Goal: Transaction & Acquisition: Book appointment/travel/reservation

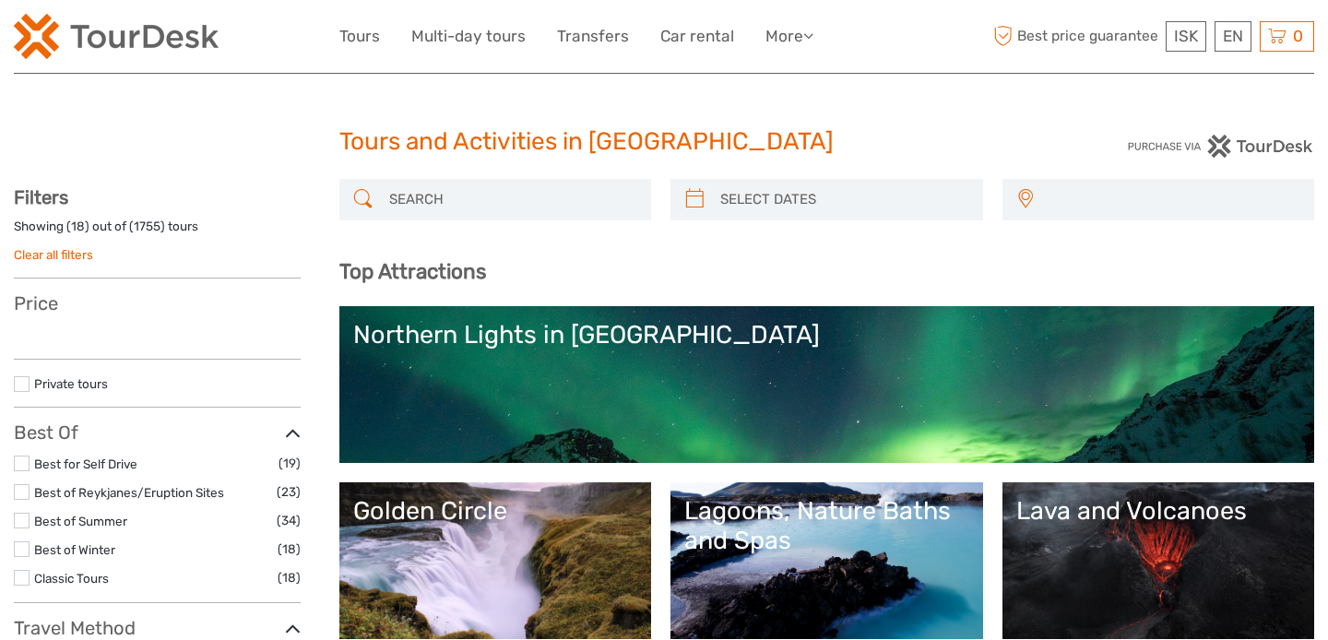
select select
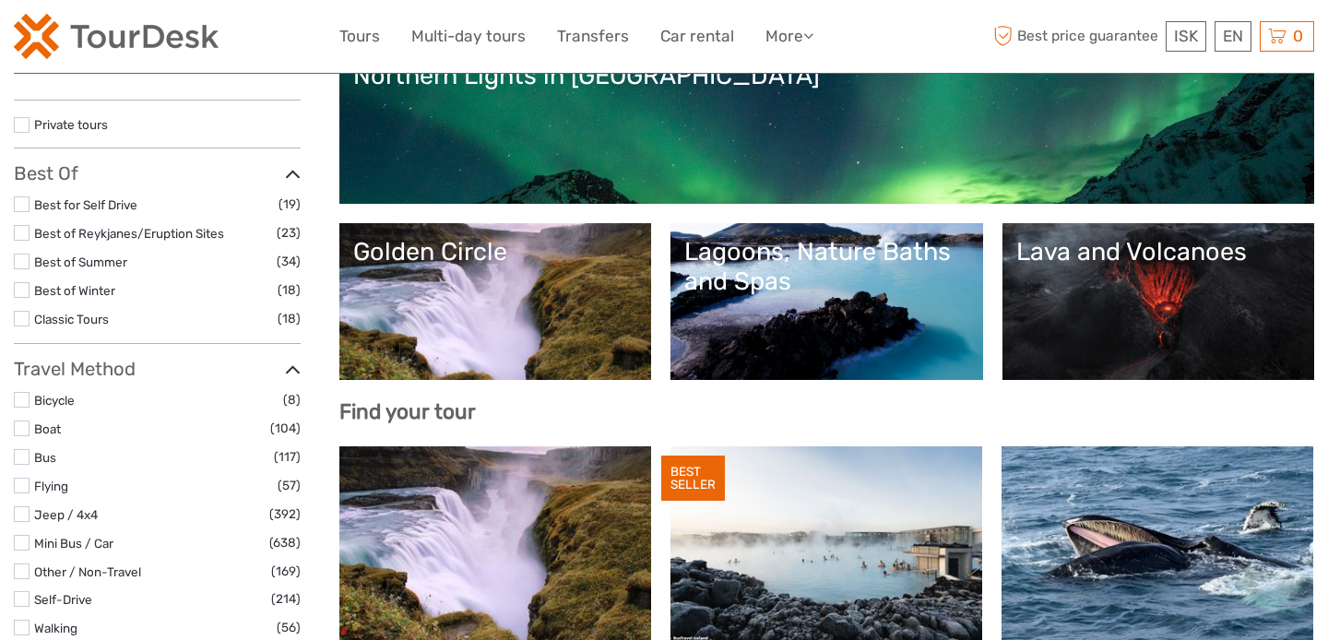
scroll to position [260, 0]
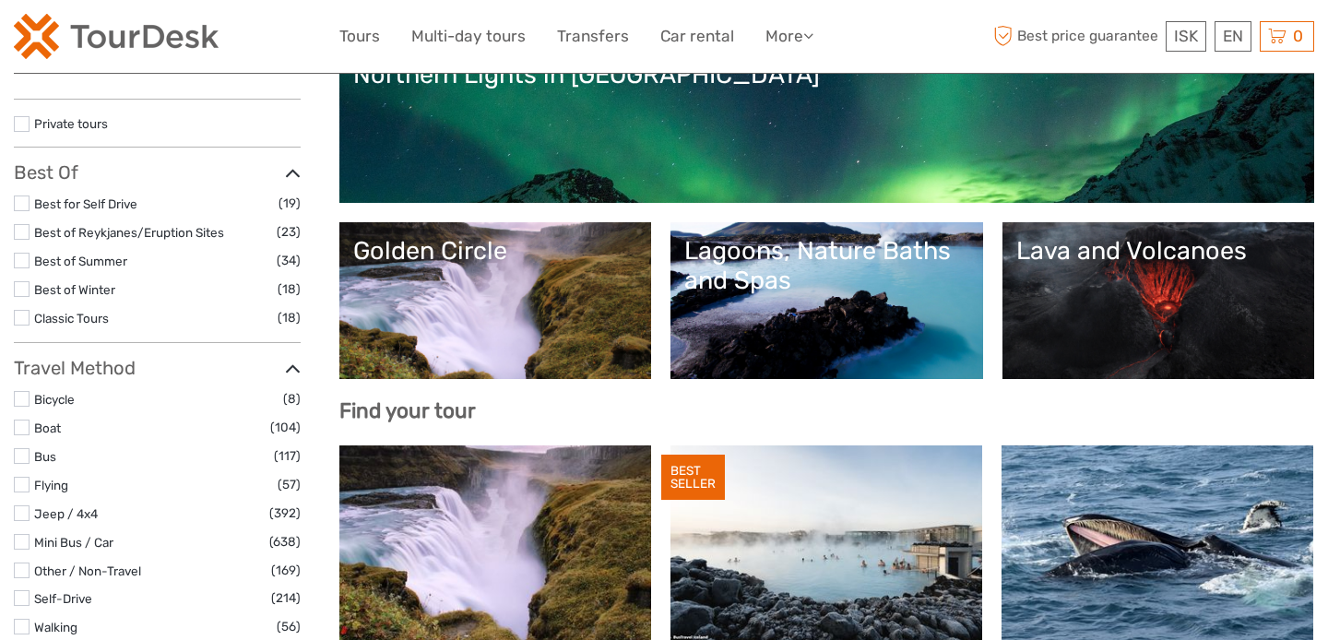
select select
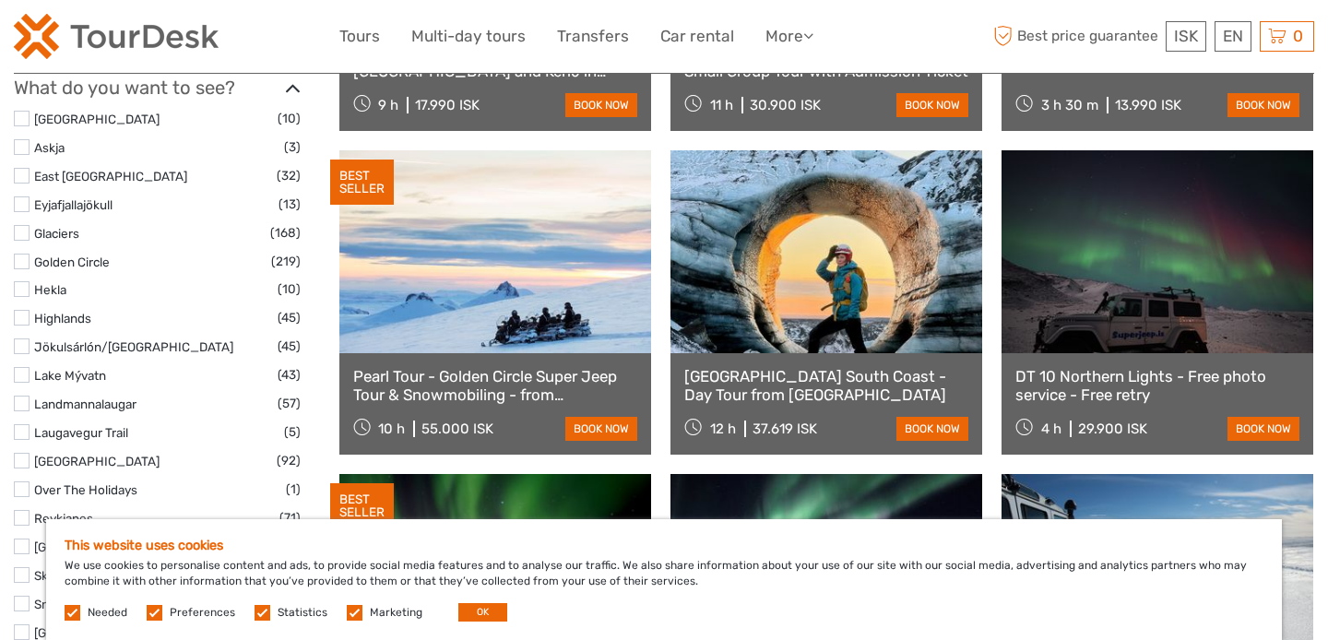
scroll to position [881, 0]
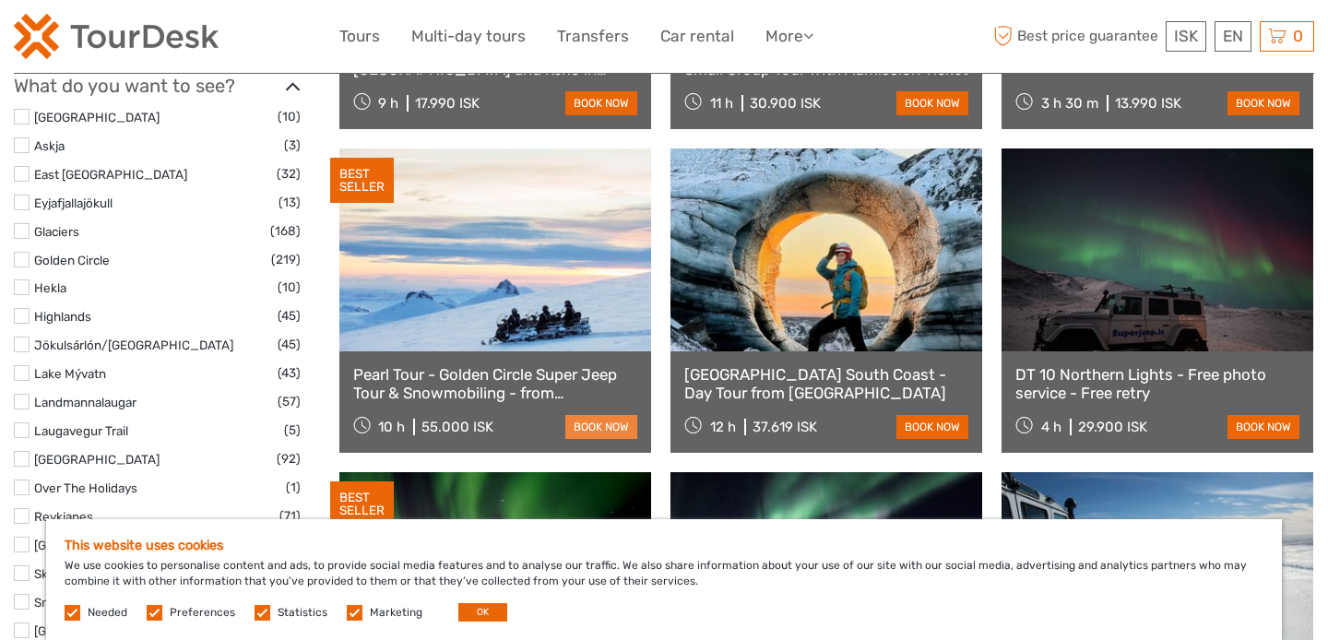
click at [586, 419] on link "book now" at bounding box center [601, 427] width 72 height 24
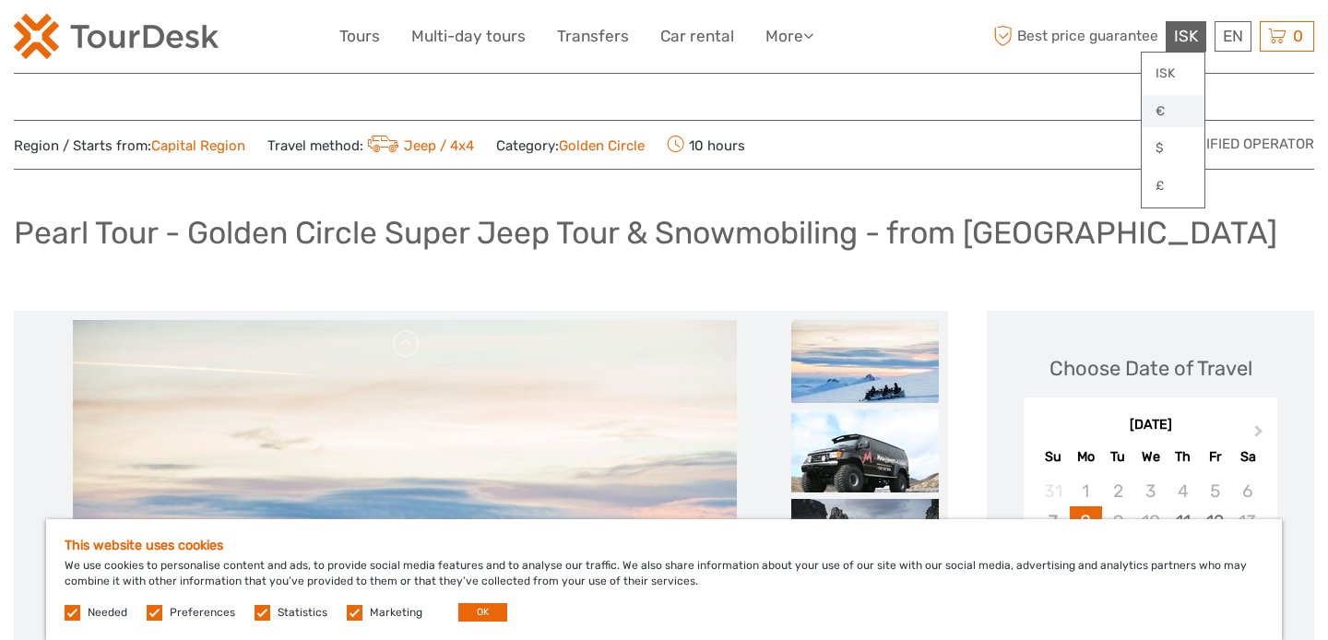
click at [1162, 112] on link "€" at bounding box center [1173, 111] width 63 height 33
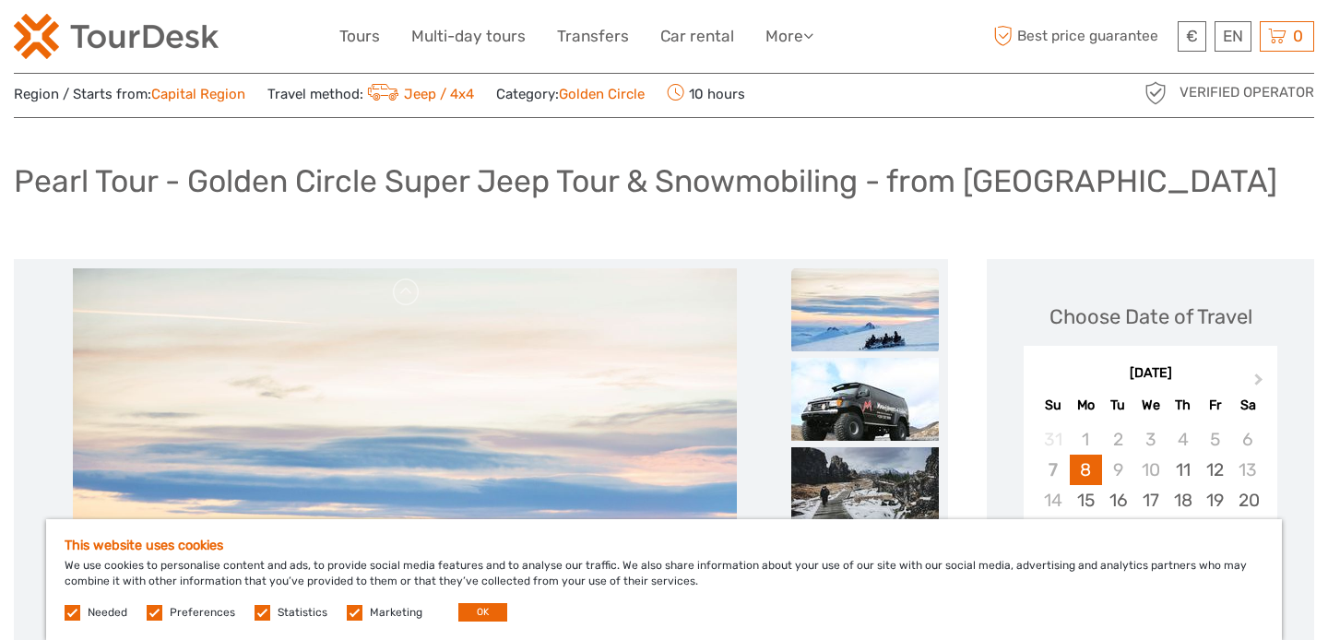
scroll to position [59, 0]
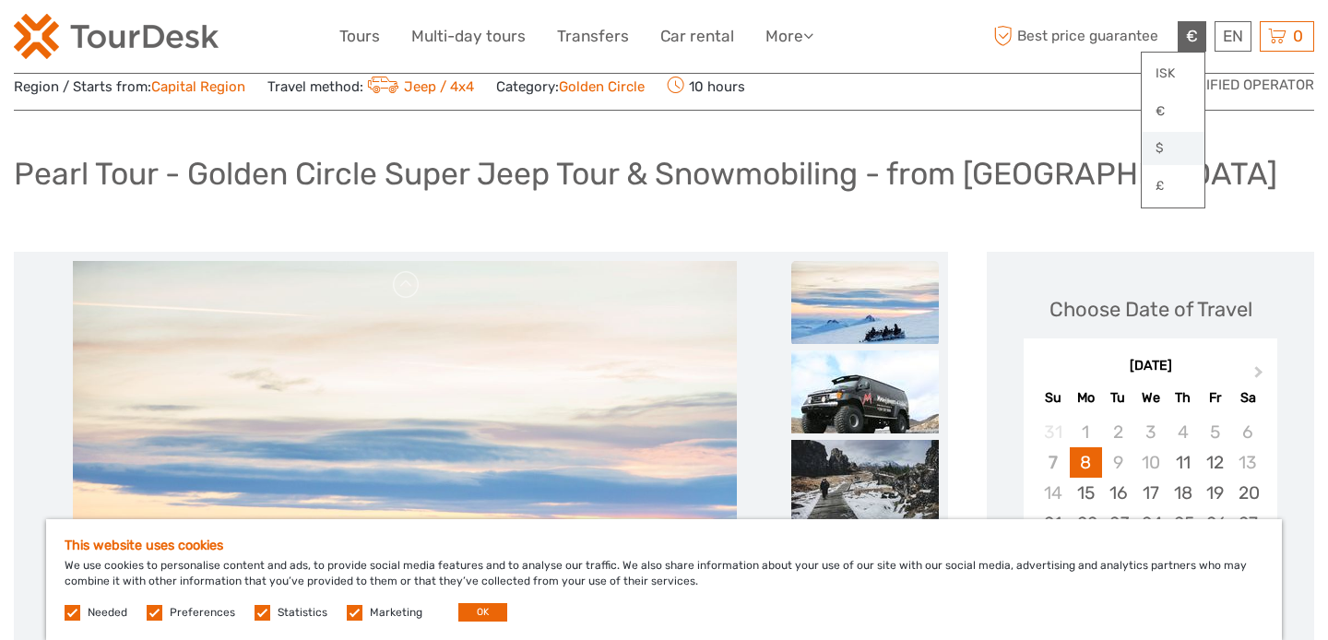
click at [1169, 143] on link "$" at bounding box center [1173, 148] width 63 height 33
click at [355, 608] on label at bounding box center [355, 613] width 16 height 16
click at [0, 0] on input "checkbox" at bounding box center [0, 0] width 0 height 0
click at [267, 610] on span "Statistics" at bounding box center [293, 611] width 76 height 13
click at [256, 612] on label at bounding box center [263, 613] width 16 height 16
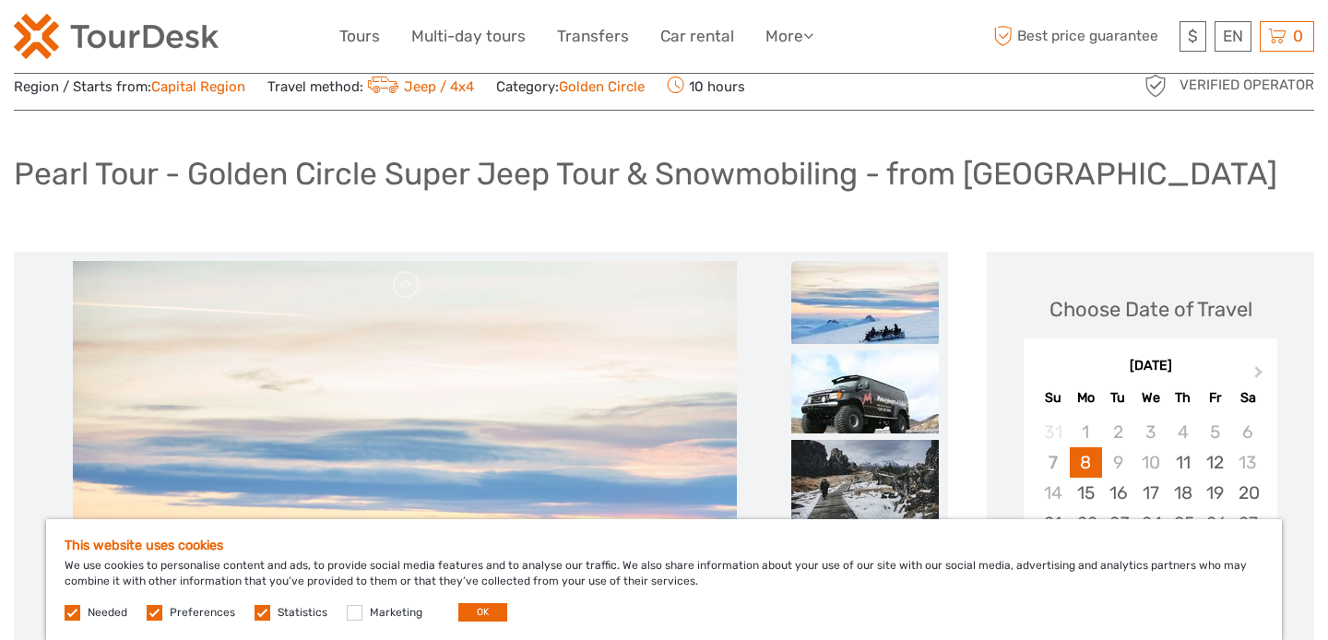
click at [0, 0] on input "checkbox" at bounding box center [0, 0] width 0 height 0
click at [151, 612] on label at bounding box center [155, 613] width 16 height 16
click at [0, 0] on input "checkbox" at bounding box center [0, 0] width 0 height 0
click at [477, 617] on button "OK" at bounding box center [482, 612] width 49 height 18
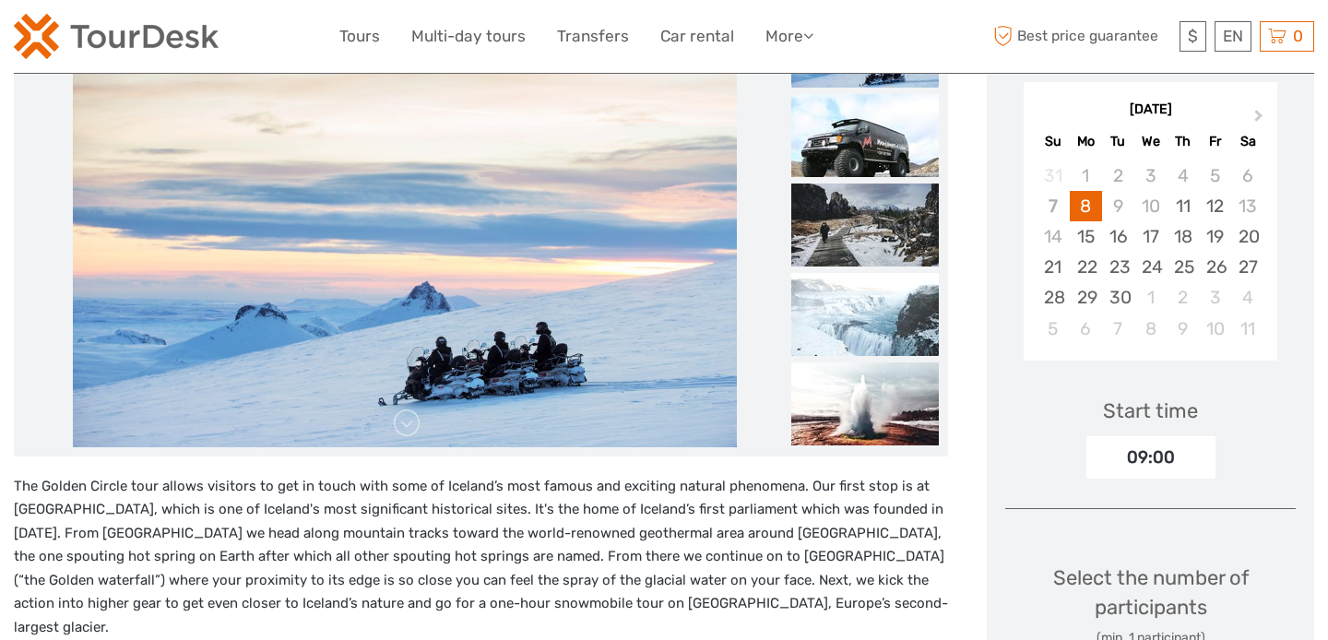
scroll to position [314, 0]
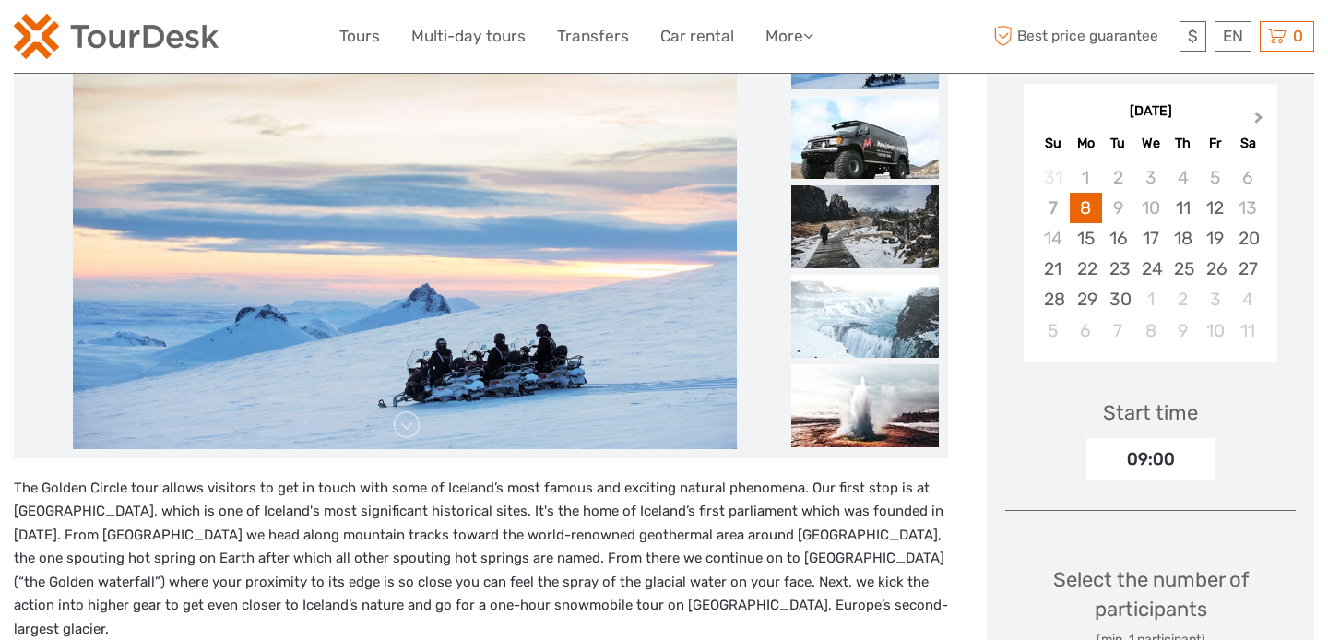
click at [1259, 119] on span "Next Month" at bounding box center [1259, 121] width 0 height 27
click at [1153, 270] on div "19" at bounding box center [1151, 269] width 32 height 30
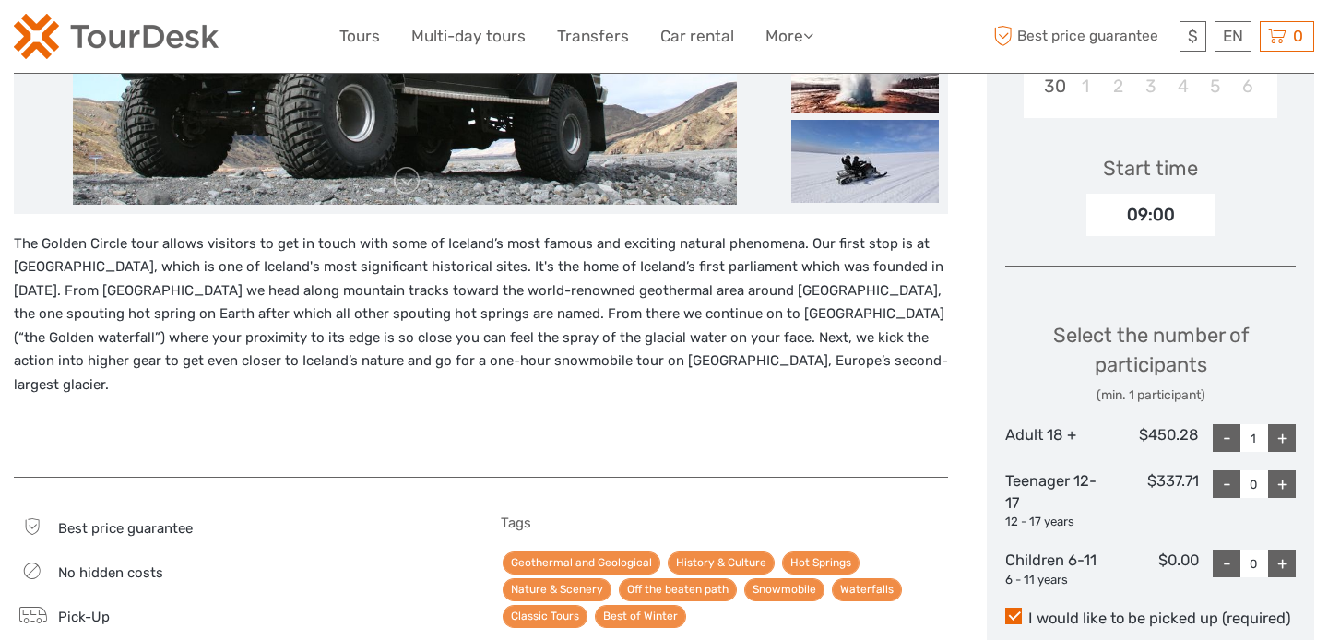
scroll to position [580, 0]
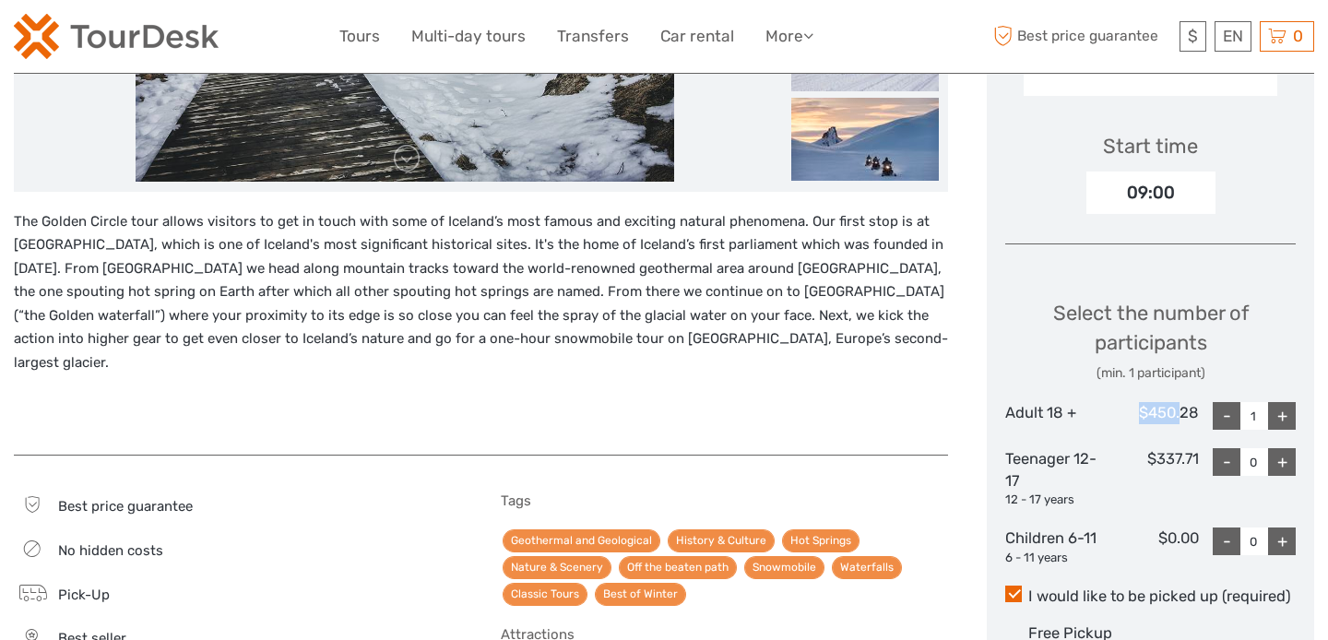
drag, startPoint x: 1136, startPoint y: 407, endPoint x: 1181, endPoint y: 407, distance: 44.3
click at [1181, 407] on div "$450.28" at bounding box center [1150, 416] width 97 height 28
click at [1285, 407] on div "+" at bounding box center [1282, 416] width 28 height 28
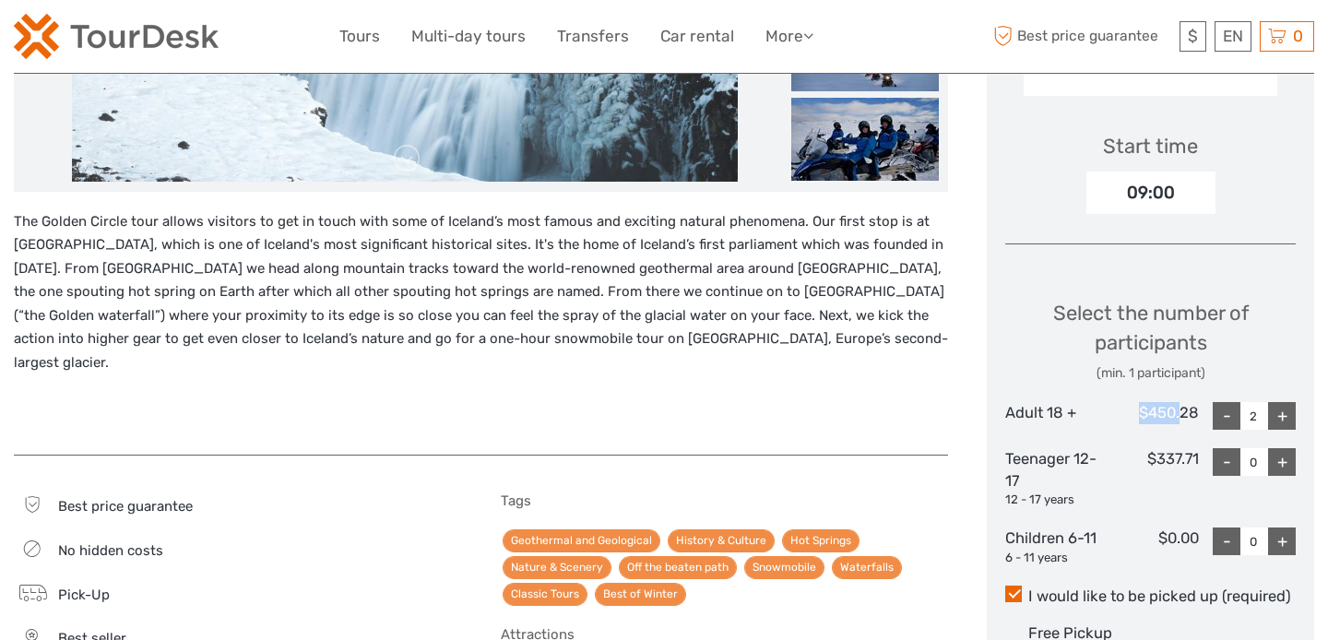
click at [1282, 419] on div "+" at bounding box center [1282, 416] width 28 height 28
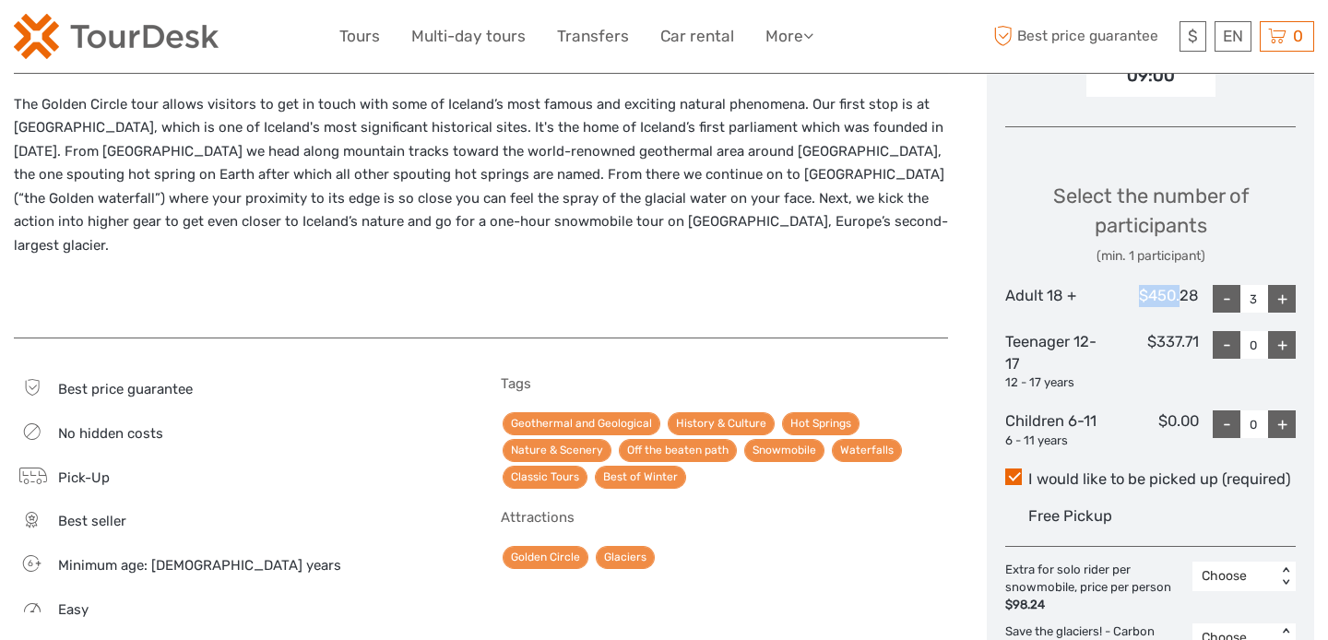
scroll to position [672, 0]
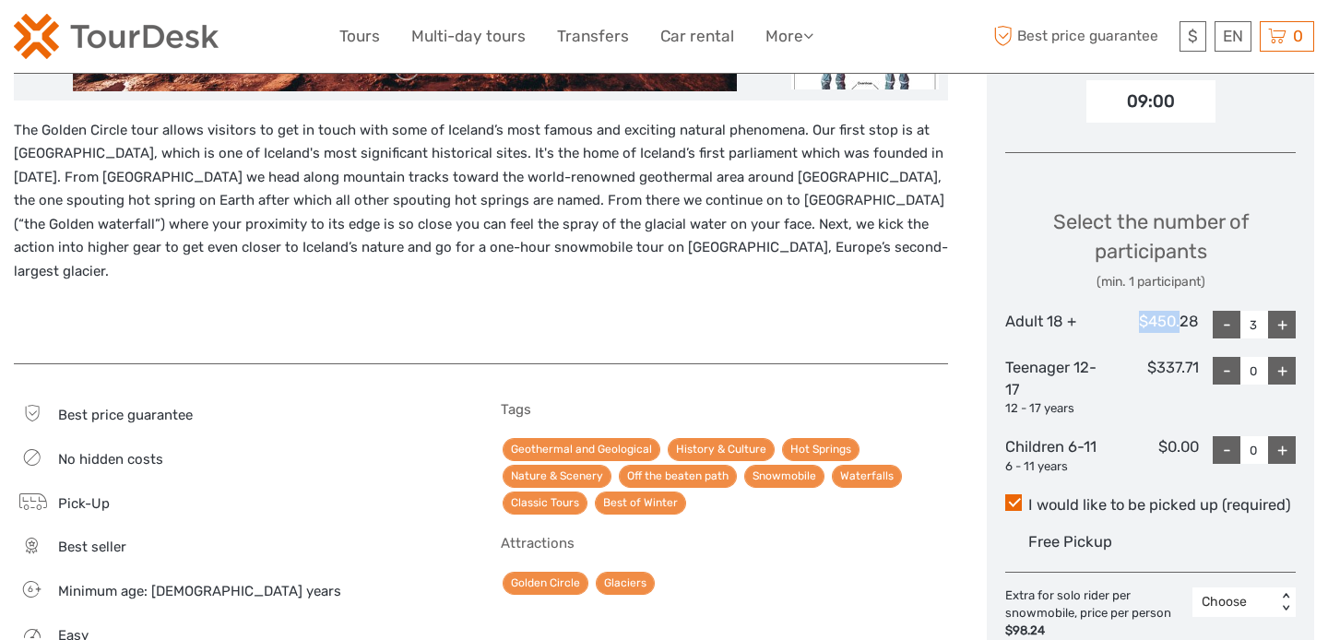
click at [1227, 324] on div "-" at bounding box center [1227, 325] width 28 height 28
type input "2"
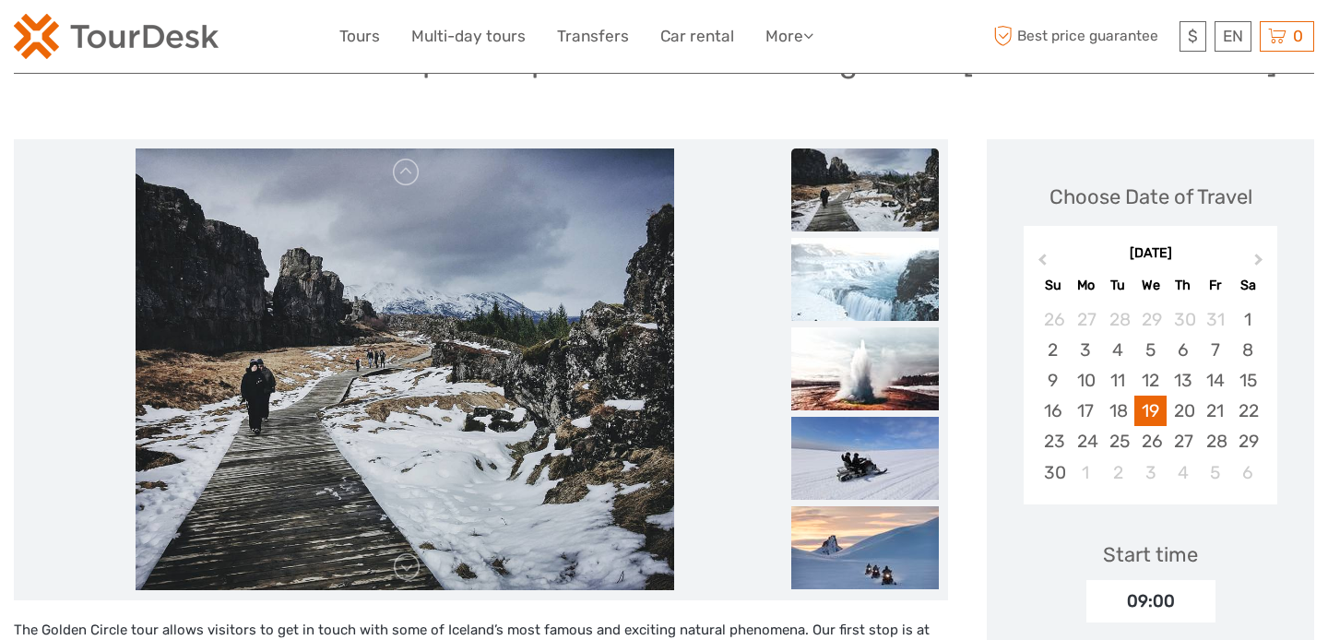
scroll to position [174, 0]
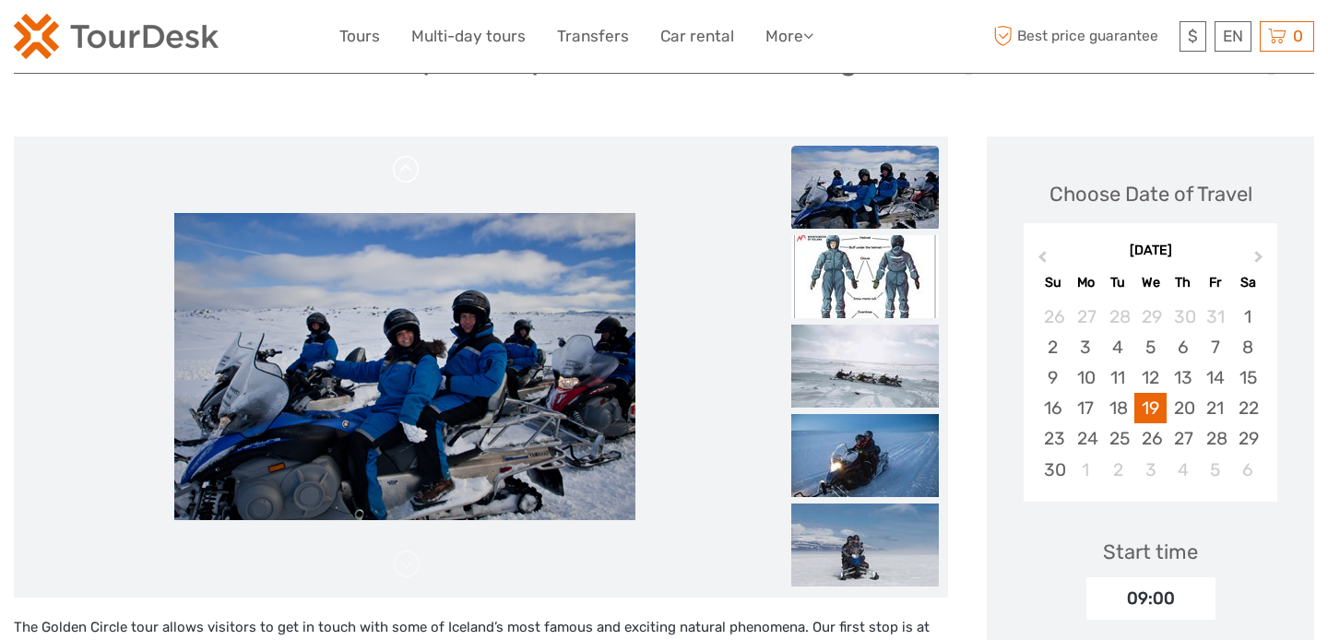
click at [410, 163] on link at bounding box center [407, 170] width 30 height 30
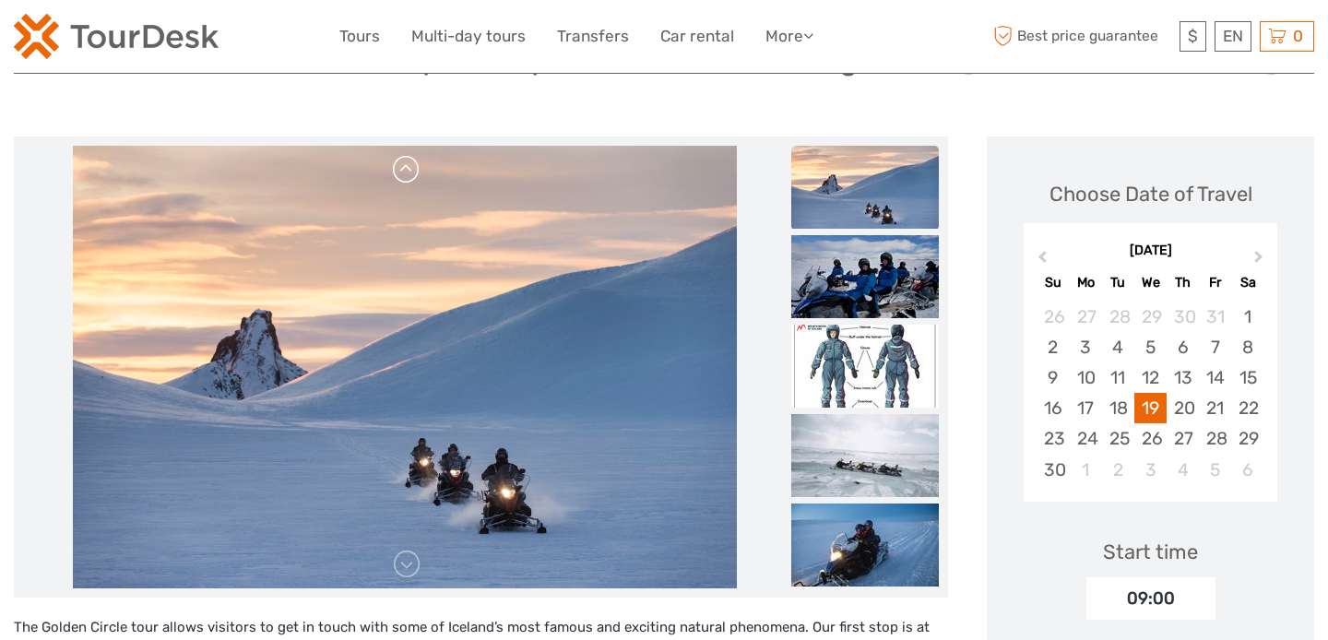
click at [410, 163] on link at bounding box center [407, 170] width 30 height 30
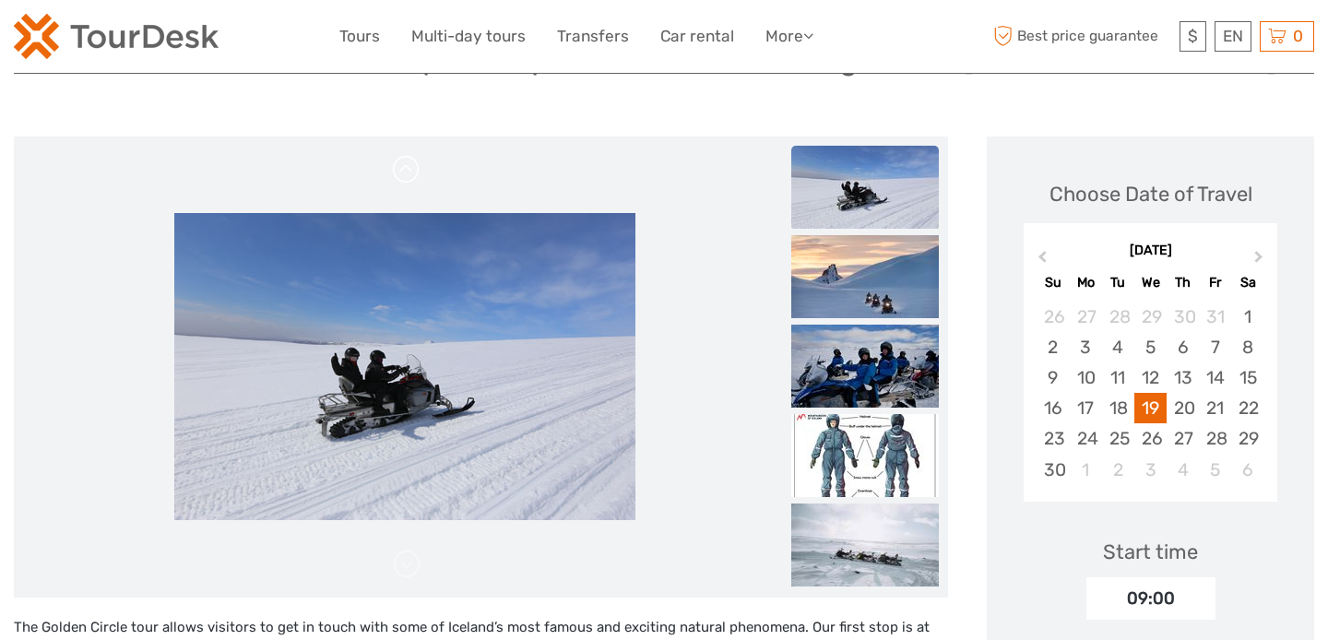
click at [410, 163] on link at bounding box center [407, 170] width 30 height 30
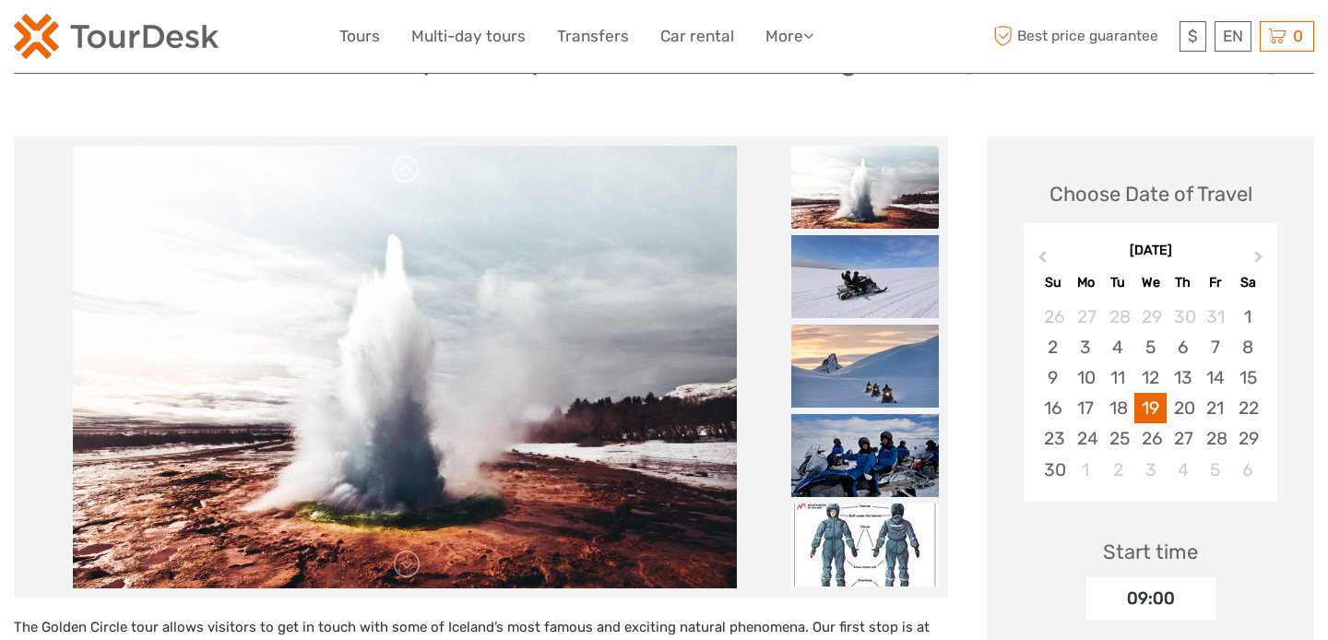
click at [410, 163] on link at bounding box center [407, 170] width 30 height 30
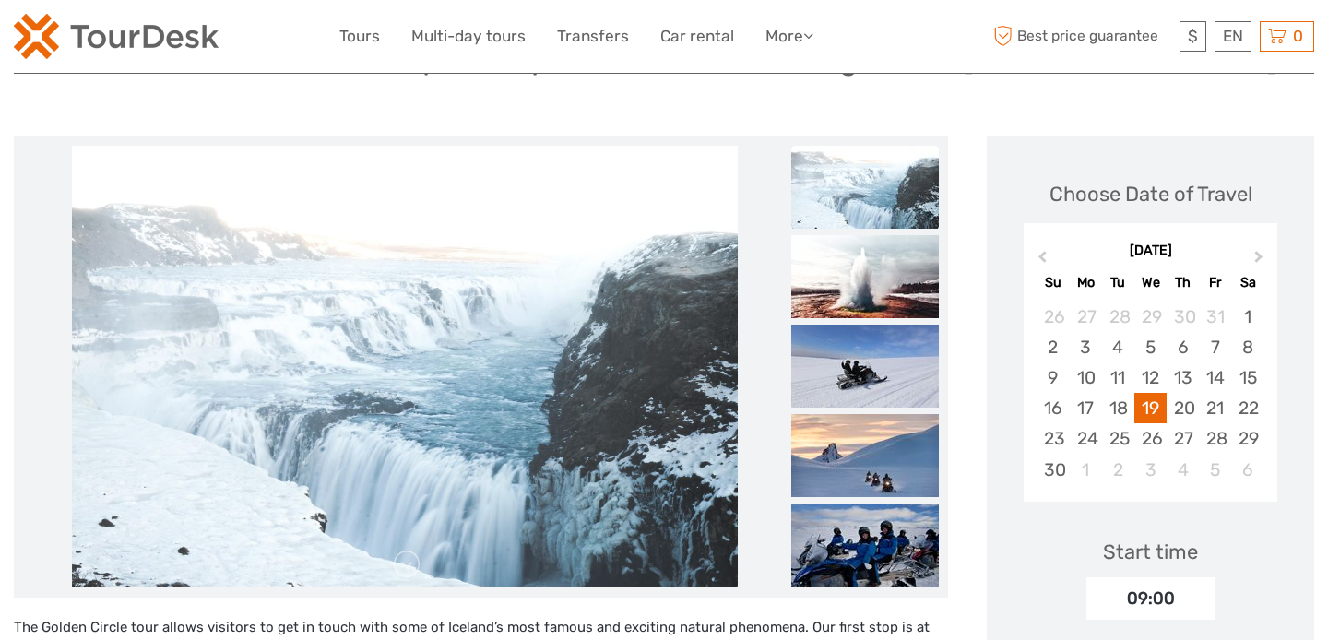
click at [410, 163] on link at bounding box center [407, 170] width 30 height 30
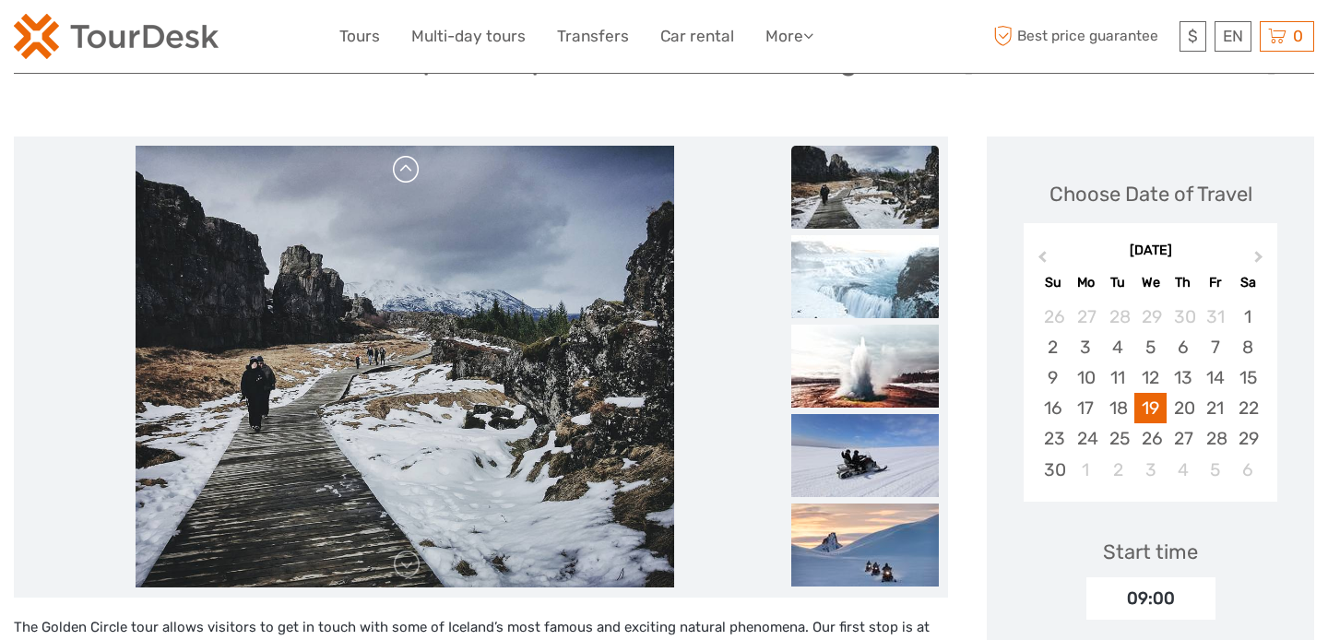
click at [410, 163] on link at bounding box center [407, 170] width 30 height 30
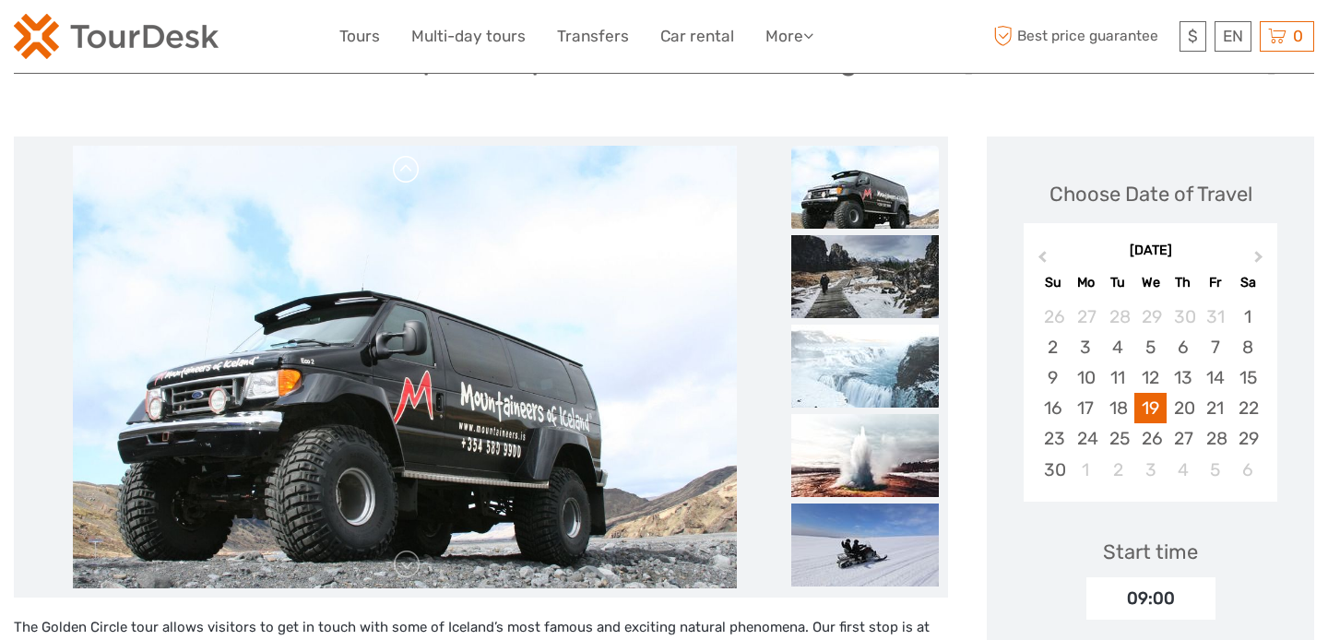
click at [410, 163] on link at bounding box center [407, 170] width 30 height 30
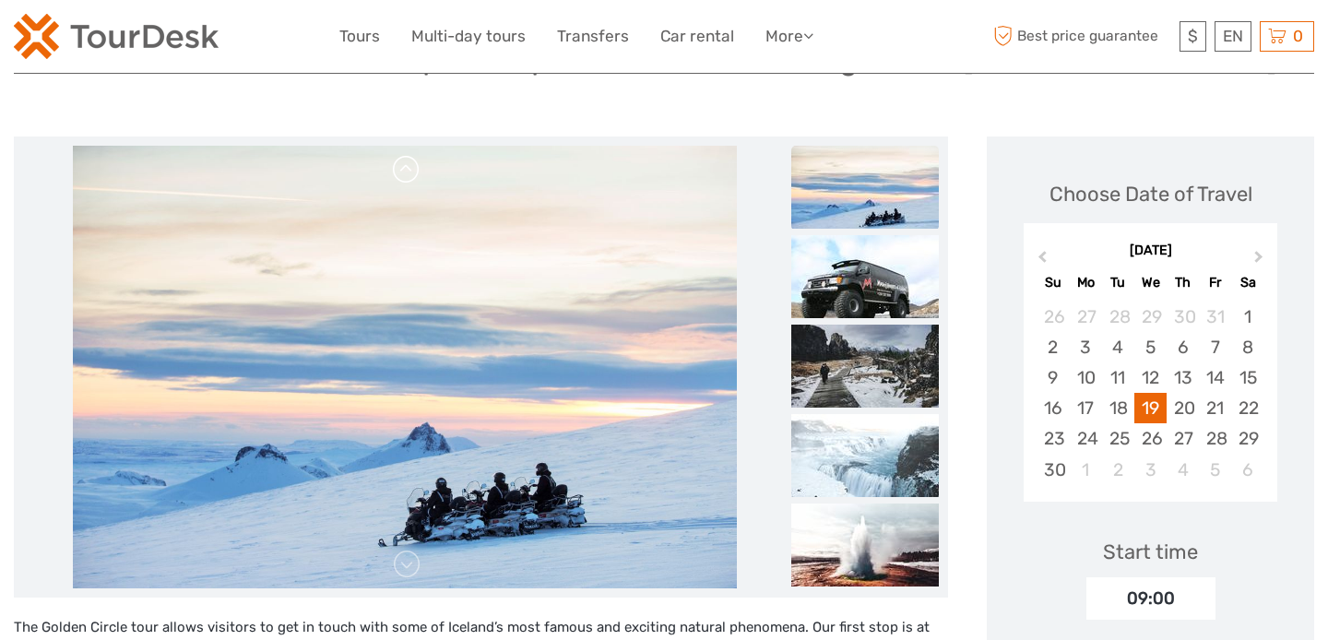
click at [410, 163] on link at bounding box center [407, 170] width 30 height 30
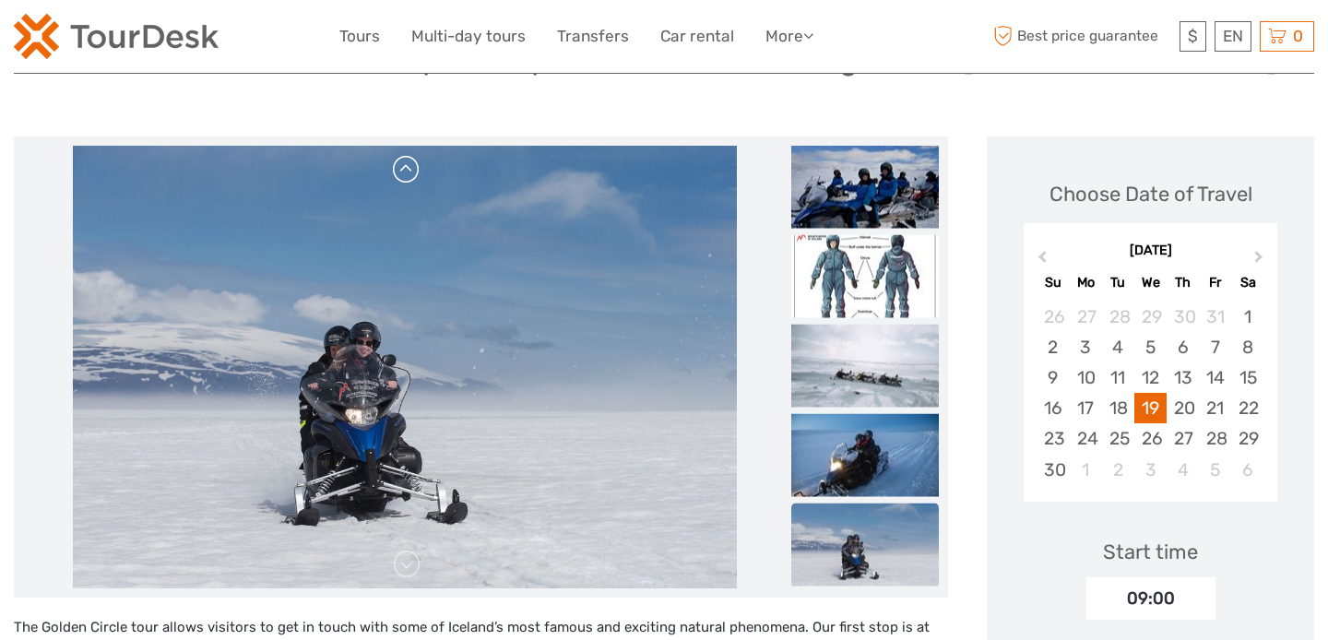
click at [410, 163] on img at bounding box center [405, 367] width 664 height 443
click at [401, 573] on link at bounding box center [407, 565] width 30 height 30
